Goal: Task Accomplishment & Management: Use online tool/utility

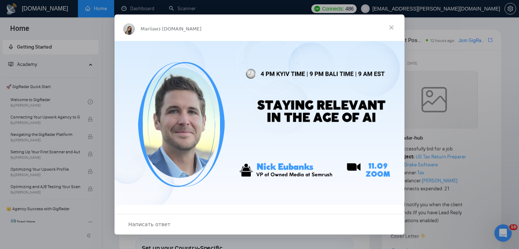
click at [390, 29] on span "Закрыть" at bounding box center [391, 27] width 26 height 26
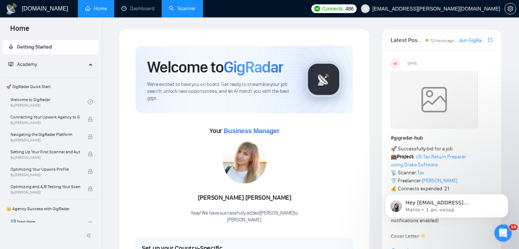
click at [186, 9] on link "Scanner" at bounding box center [182, 8] width 27 height 6
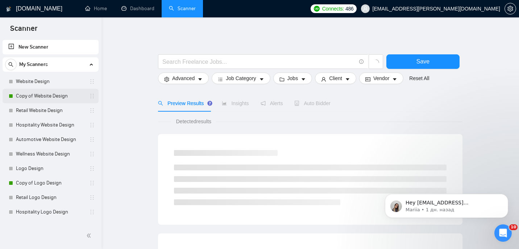
click at [38, 95] on link "Copy of Website Design" at bounding box center [50, 96] width 69 height 14
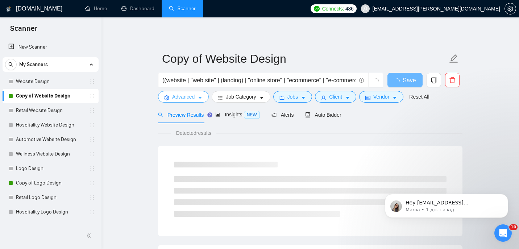
click at [190, 96] on span "Advanced" at bounding box center [183, 97] width 22 height 8
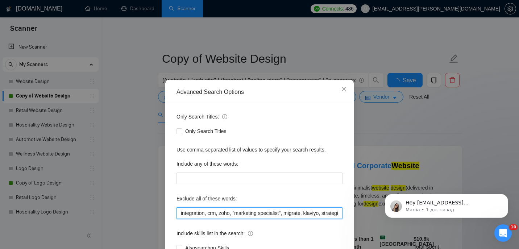
click at [179, 212] on input "integration, crm, zoho, "marketing specialist", migrate, klaviyo, strategist, c…" at bounding box center [259, 213] width 166 height 12
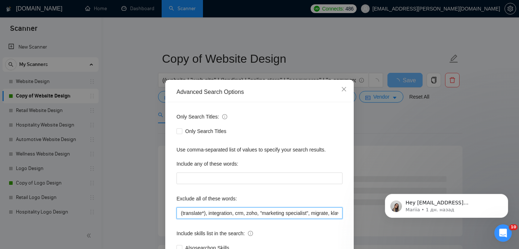
click at [209, 213] on input "(translate*), integration, crm, zoho, "marketing specialist", migrate, klaviyo,…" at bounding box center [259, 213] width 166 height 12
drag, startPoint x: 210, startPoint y: 213, endPoint x: 163, endPoint y: 208, distance: 47.0
click at [163, 208] on div "Advanced Search Options Only Search Titles: Only Search Titles Use comma-separa…" at bounding box center [259, 124] width 519 height 249
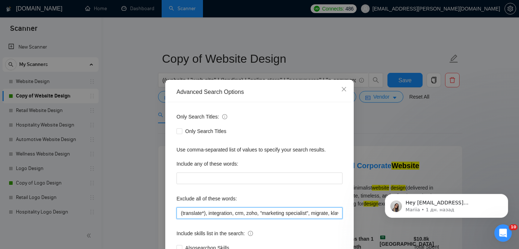
scroll to position [53, 0]
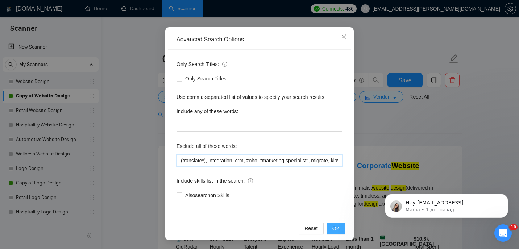
type input "(translate*), integration, crm, zoho, "marketing specialist", migrate, klaviyo,…"
click at [337, 223] on button "OK" at bounding box center [335, 228] width 19 height 12
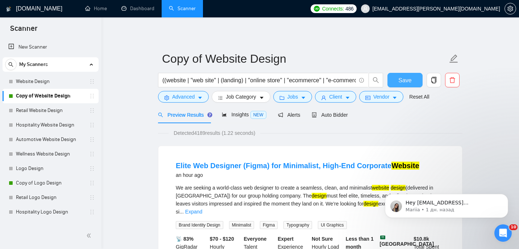
click at [401, 80] on span "Save" at bounding box center [404, 80] width 13 height 9
click at [401, 80] on span "loading" at bounding box center [398, 81] width 9 height 6
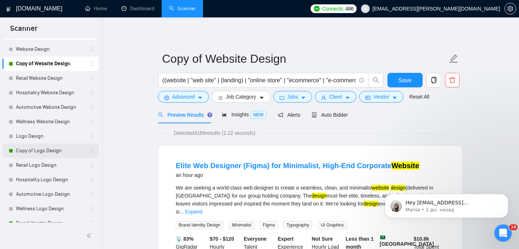
click at [40, 151] on link "Copy of Logo Design" at bounding box center [50, 150] width 69 height 14
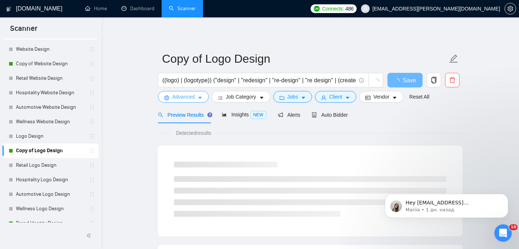
click at [181, 99] on span "Advanced" at bounding box center [183, 97] width 22 height 8
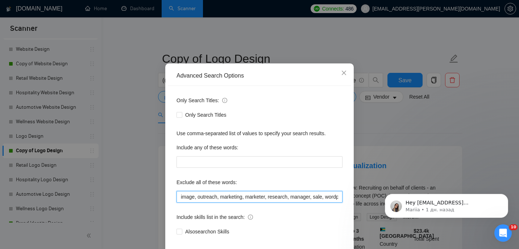
click at [178, 202] on input "image, outreach, marketing, marketer, research, manager, sale, wordpress, webfl…" at bounding box center [259, 197] width 166 height 12
paste input "(translate*),"
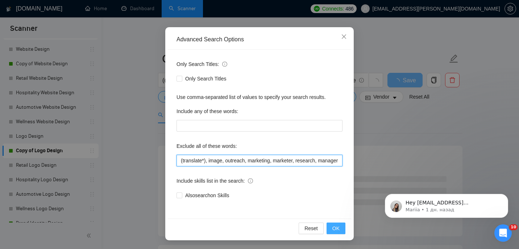
type input "(translate*), image, outreach, marketing, marketer, research, manager, sale, wo…"
click at [335, 233] on button "OK" at bounding box center [335, 228] width 19 height 12
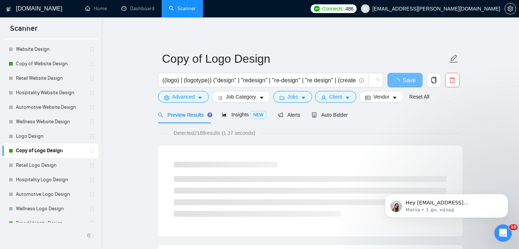
scroll to position [16, 0]
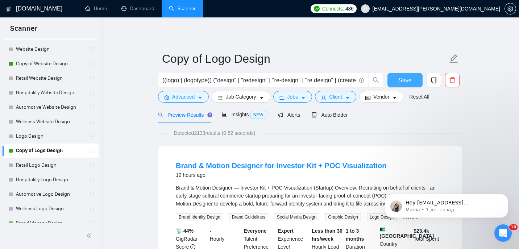
click at [405, 82] on span "Save" at bounding box center [404, 80] width 13 height 9
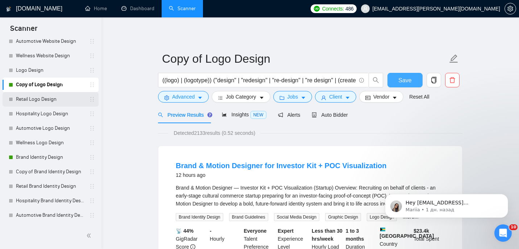
scroll to position [99, 0]
click at [38, 158] on link "Brand Identity Design" at bounding box center [50, 157] width 69 height 14
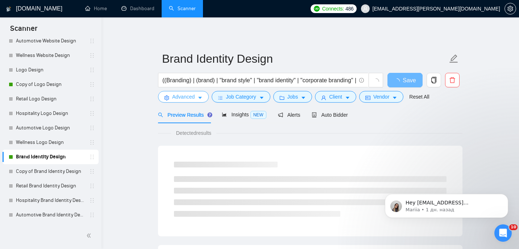
click at [183, 102] on button "Advanced" at bounding box center [183, 97] width 51 height 12
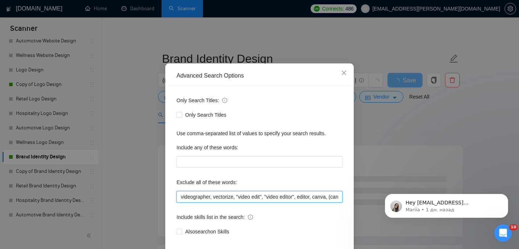
click at [179, 202] on input "videographer, vectorize, "video edit", "video editor", editor, canva, (card*), …" at bounding box center [259, 197] width 166 height 12
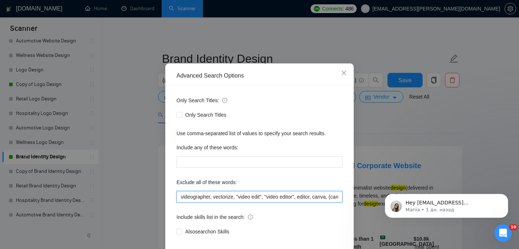
paste input "(translate*),"
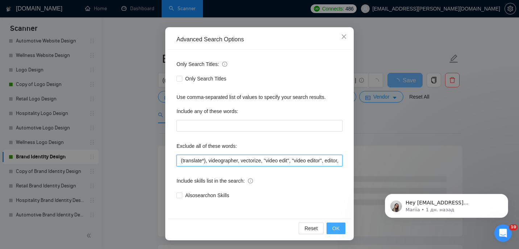
type input "(translate*), videographer, vectorize, "video edit", "video editor", editor, ca…"
click at [337, 226] on span "OK" at bounding box center [335, 228] width 7 height 8
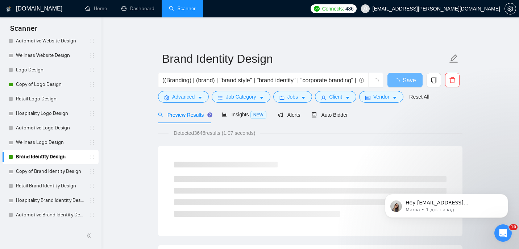
scroll to position [16, 0]
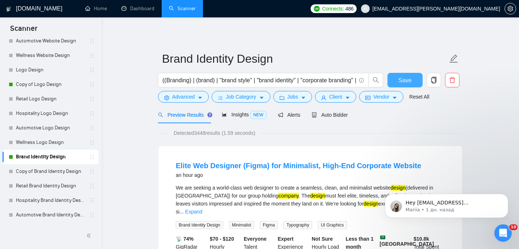
click at [410, 79] on span "Save" at bounding box center [404, 80] width 13 height 9
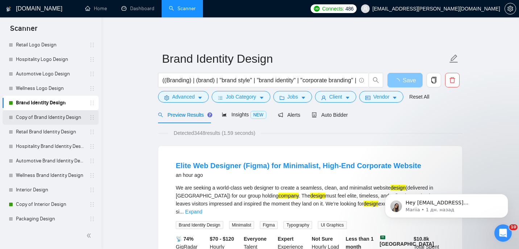
scroll to position [168, 0]
